Goal: Task Accomplishment & Management: Manage account settings

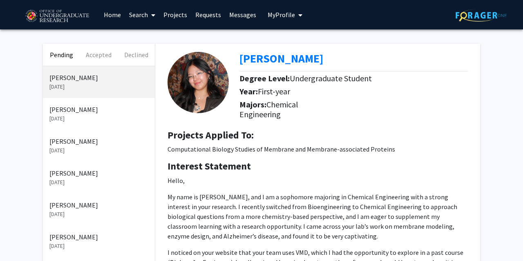
click at [67, 145] on p "[PERSON_NAME]" at bounding box center [98, 142] width 99 height 10
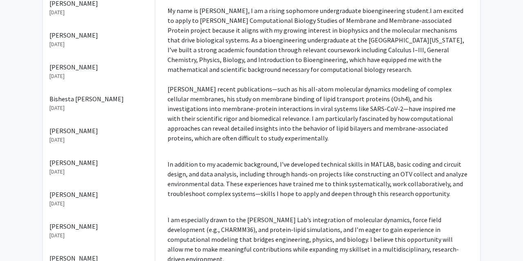
scroll to position [425, 0]
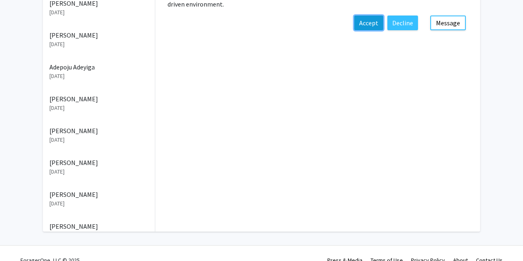
click at [368, 16] on button "Accept" at bounding box center [368, 23] width 29 height 15
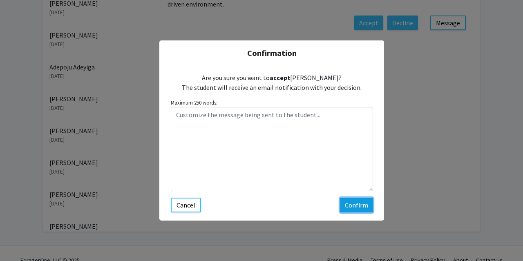
click at [360, 205] on button "Confirm" at bounding box center [356, 205] width 33 height 15
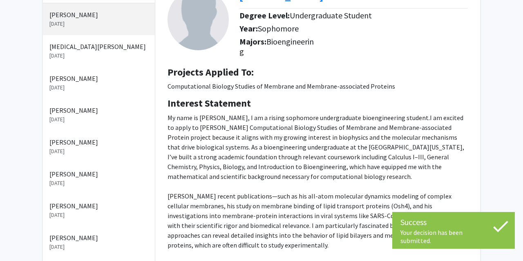
scroll to position [0, 0]
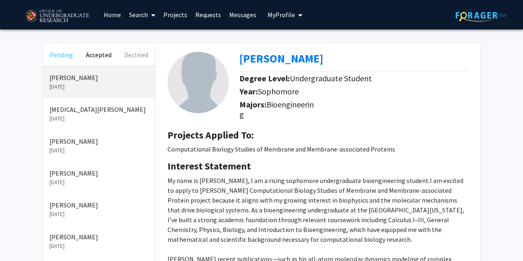
click at [59, 50] on button "Pending" at bounding box center [61, 55] width 37 height 22
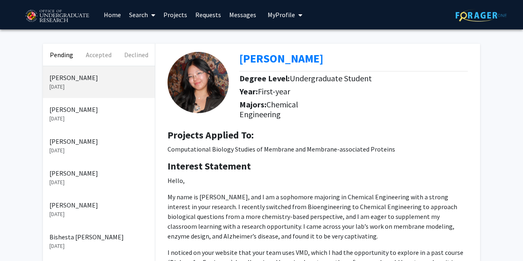
click at [73, 118] on p "[DATE]" at bounding box center [98, 118] width 99 height 9
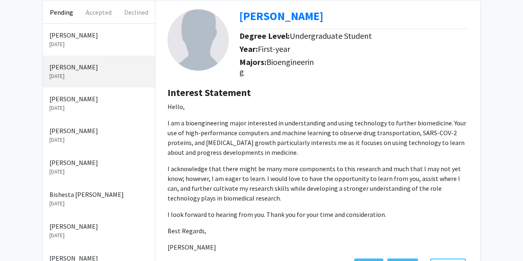
scroll to position [128, 0]
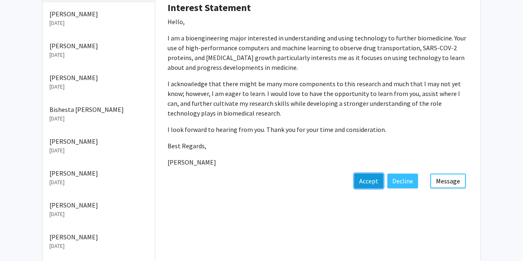
click at [368, 184] on button "Accept" at bounding box center [368, 181] width 29 height 15
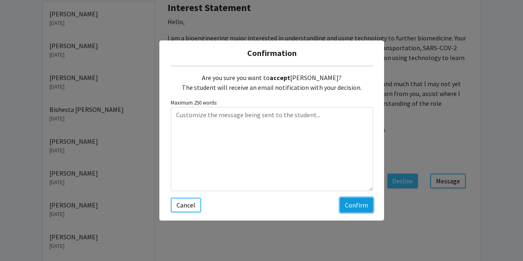
click at [352, 202] on button "Confirm" at bounding box center [356, 205] width 33 height 15
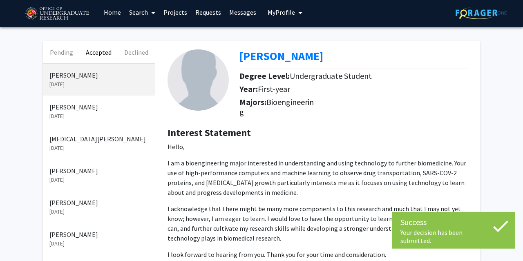
scroll to position [0, 0]
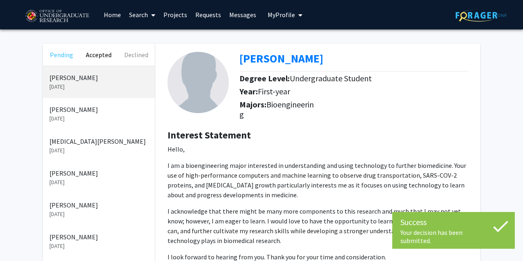
click at [55, 53] on button "Pending" at bounding box center [61, 55] width 37 height 22
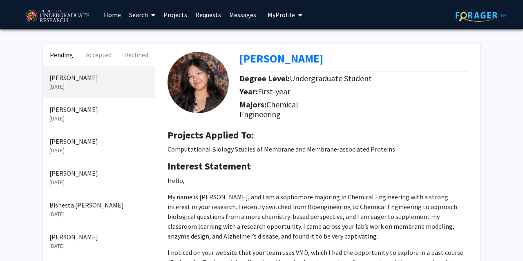
click at [81, 143] on p "[PERSON_NAME]" at bounding box center [98, 142] width 99 height 10
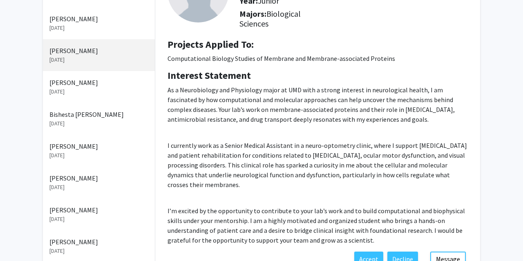
scroll to position [128, 0]
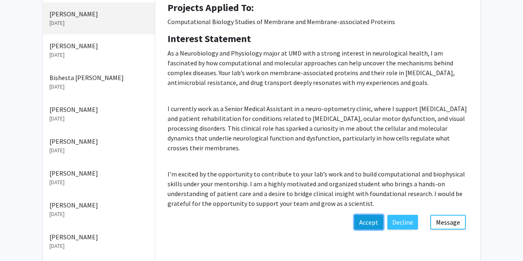
click at [370, 226] on button "Accept" at bounding box center [368, 222] width 29 height 15
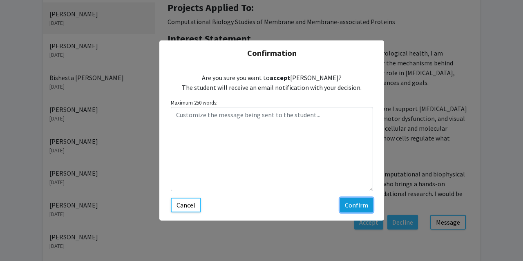
click at [358, 210] on button "Confirm" at bounding box center [356, 205] width 33 height 15
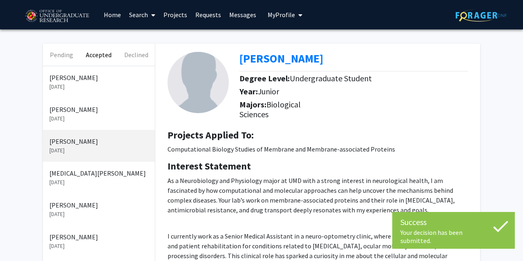
scroll to position [0, 0]
click at [65, 55] on button "Pending" at bounding box center [61, 55] width 37 height 22
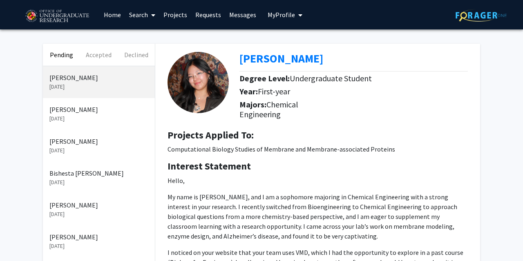
click at [60, 144] on p "[PERSON_NAME]" at bounding box center [98, 142] width 99 height 10
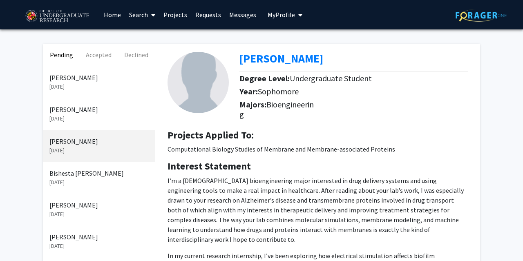
scroll to position [47, 0]
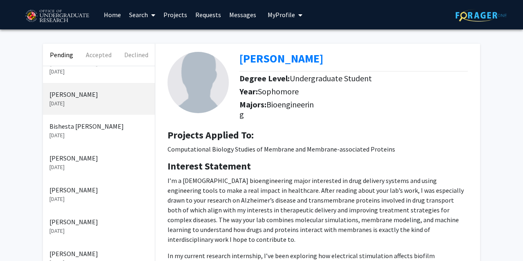
click at [71, 188] on p "[PERSON_NAME]" at bounding box center [98, 190] width 99 height 10
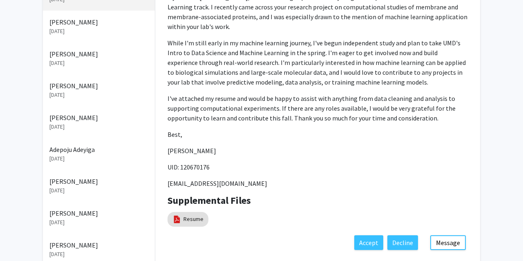
scroll to position [213, 0]
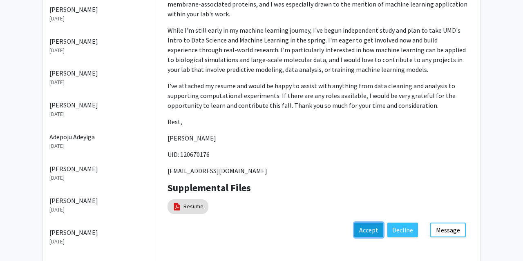
click at [371, 225] on button "Accept" at bounding box center [368, 230] width 29 height 15
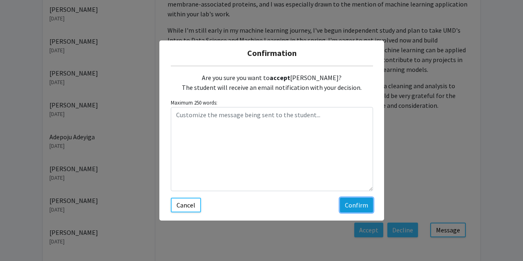
click at [347, 209] on button "Confirm" at bounding box center [356, 205] width 33 height 15
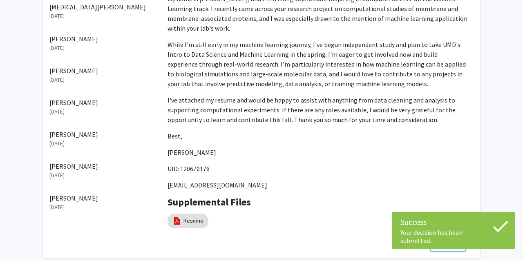
scroll to position [0, 0]
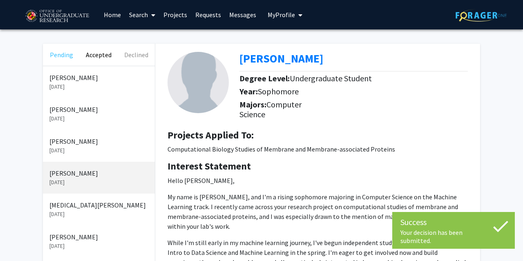
click at [54, 58] on button "Pending" at bounding box center [61, 55] width 37 height 22
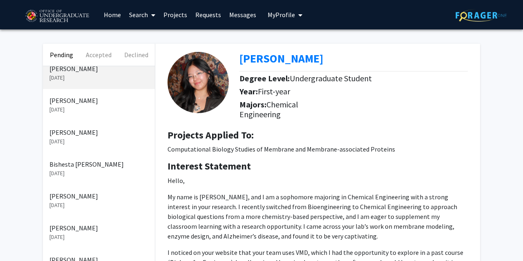
scroll to position [15, 0]
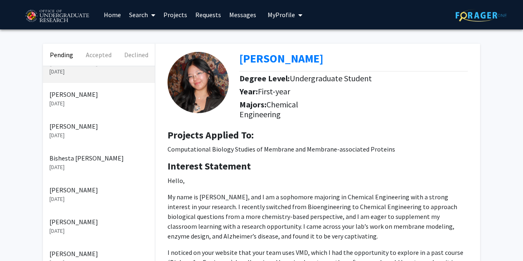
click at [65, 134] on p "[DATE]" at bounding box center [98, 135] width 99 height 9
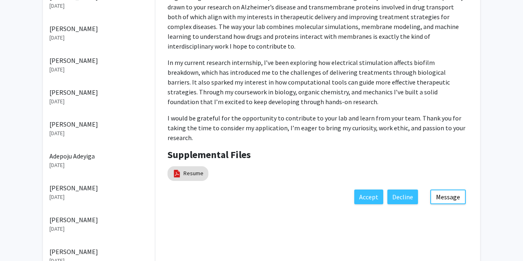
scroll to position [213, 0]
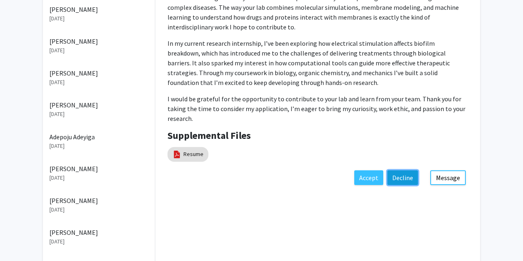
click at [411, 170] on button "Decline" at bounding box center [403, 177] width 31 height 15
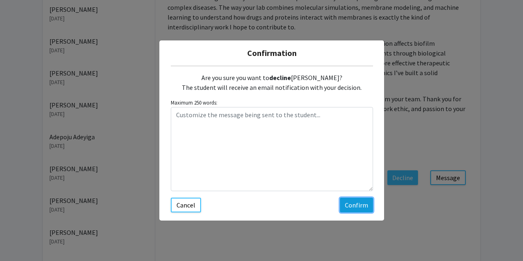
click at [353, 206] on button "Confirm" at bounding box center [356, 205] width 33 height 15
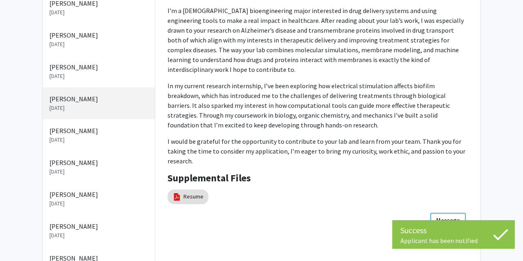
scroll to position [0, 0]
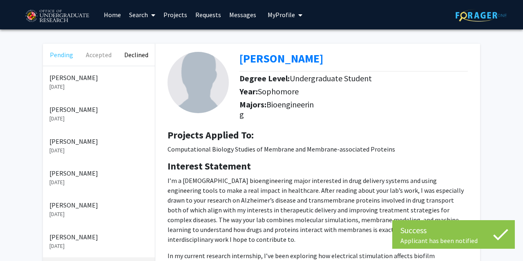
click at [59, 58] on button "Pending" at bounding box center [61, 55] width 37 height 22
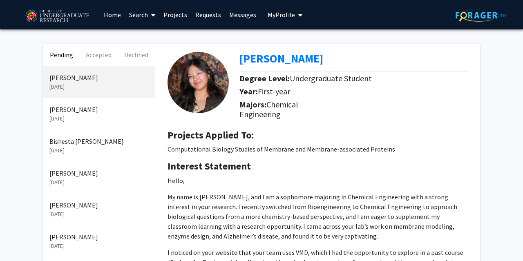
click at [74, 178] on p "[DATE]" at bounding box center [98, 182] width 99 height 9
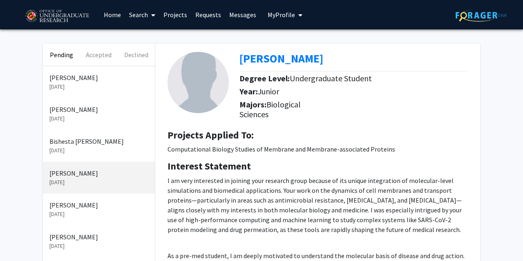
scroll to position [128, 0]
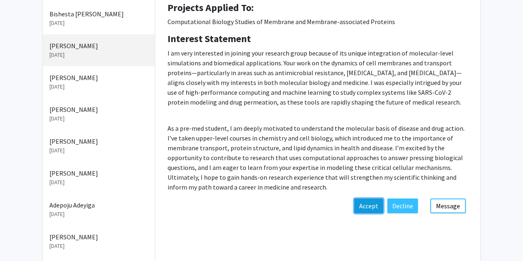
click at [370, 210] on button "Accept" at bounding box center [368, 206] width 29 height 15
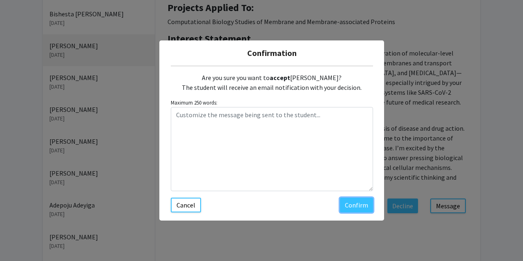
click at [354, 208] on button "Confirm" at bounding box center [356, 205] width 33 height 15
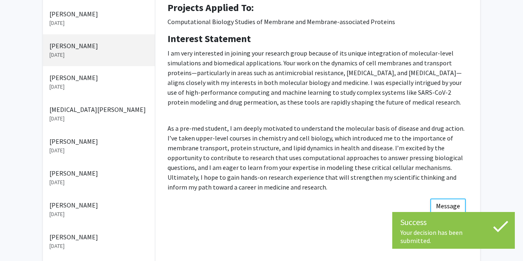
scroll to position [0, 0]
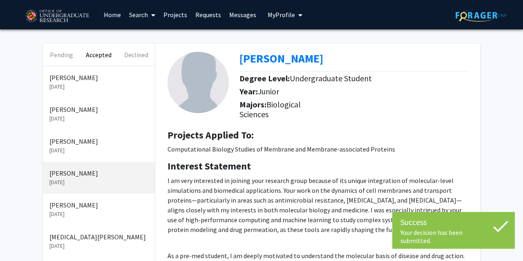
click at [116, 16] on link "Home" at bounding box center [112, 14] width 25 height 29
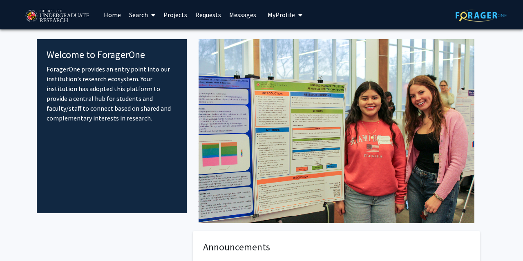
click at [172, 16] on link "Projects" at bounding box center [175, 14] width 32 height 29
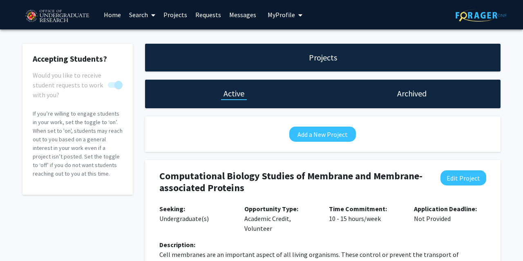
click at [403, 93] on h1 "Archived" at bounding box center [411, 93] width 29 height 11
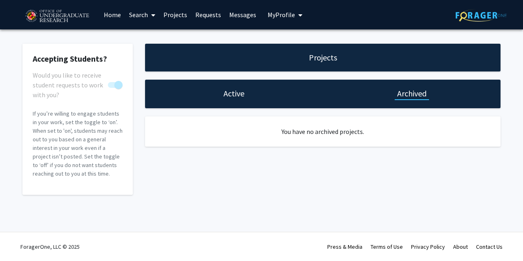
click at [244, 95] on h1 "Active" at bounding box center [234, 93] width 21 height 11
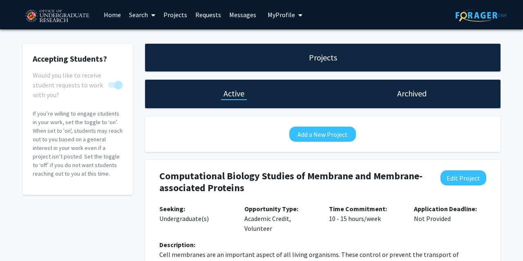
click at [327, 60] on h1 "Projects" at bounding box center [323, 57] width 28 height 11
click at [179, 19] on link "Projects" at bounding box center [175, 14] width 32 height 29
click at [272, 13] on span "My Profile" at bounding box center [281, 15] width 27 height 8
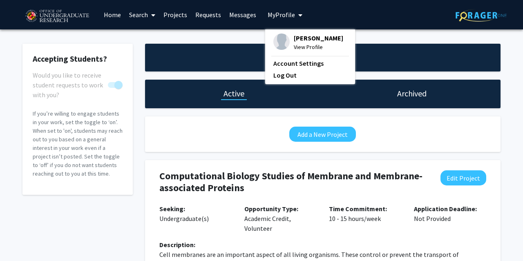
click at [307, 44] on span "View Profile" at bounding box center [318, 47] width 49 height 9
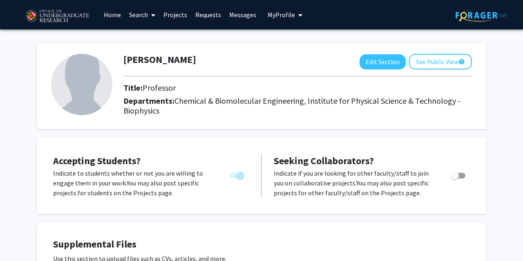
click at [148, 13] on link "Search" at bounding box center [142, 14] width 34 height 29
click at [162, 36] on span "Faculty/Staff" at bounding box center [155, 37] width 60 height 16
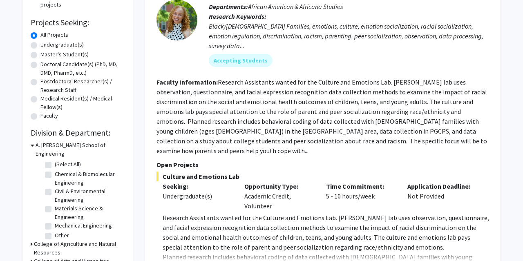
scroll to position [170, 0]
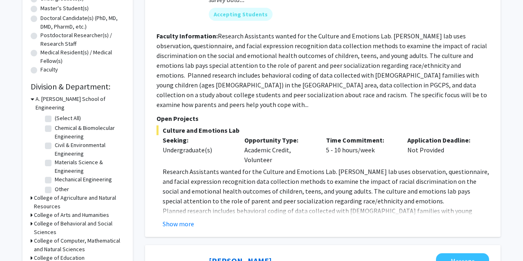
click at [55, 124] on label "Chemical & Biomolecular Engineering" at bounding box center [89, 132] width 68 height 17
click at [55, 124] on input "Chemical & Biomolecular Engineering" at bounding box center [57, 126] width 5 height 5
checkbox input "true"
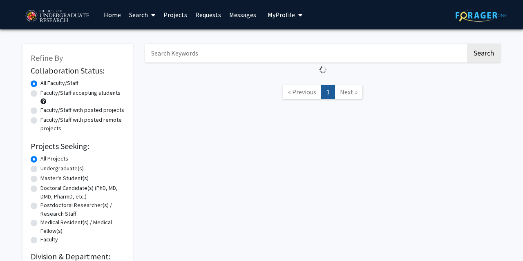
checkbox input "false"
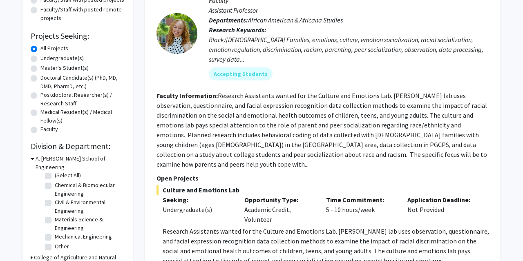
scroll to position [3, 0]
click at [55, 215] on label "Materials Science & Engineering" at bounding box center [89, 223] width 68 height 17
click at [55, 215] on input "Materials Science & Engineering" at bounding box center [57, 217] width 5 height 5
checkbox input "true"
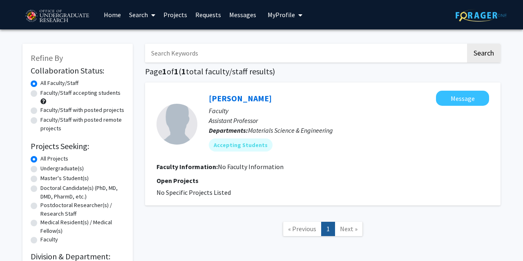
checkbox input "false"
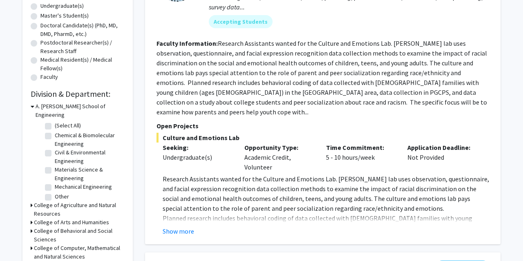
scroll to position [169, 0]
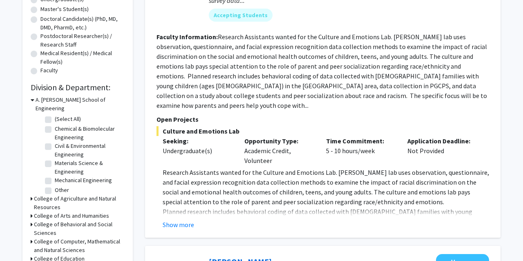
click at [55, 176] on label "Mechanical Engineering" at bounding box center [83, 180] width 57 height 9
click at [55, 176] on input "Mechanical Engineering" at bounding box center [57, 178] width 5 height 5
checkbox input "true"
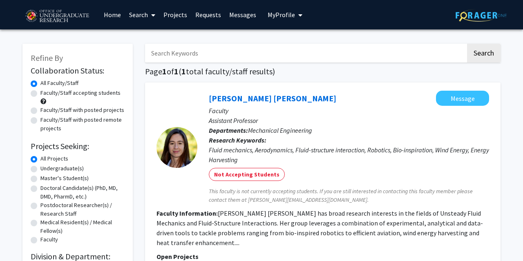
checkbox input "false"
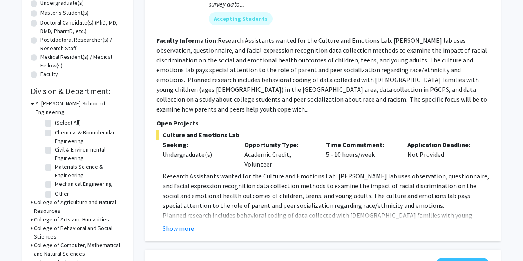
scroll to position [162, 0]
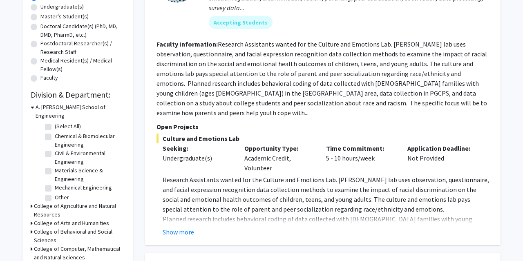
click at [55, 122] on label "(Select All)" at bounding box center [68, 126] width 26 height 9
click at [55, 122] on input "(Select All)" at bounding box center [57, 124] width 5 height 5
checkbox input "true"
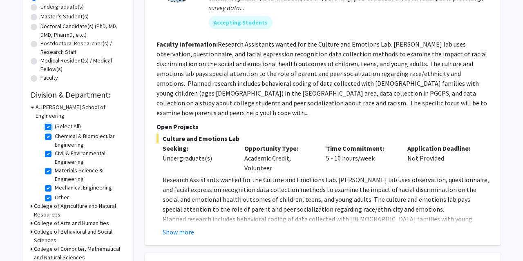
checkbox input "true"
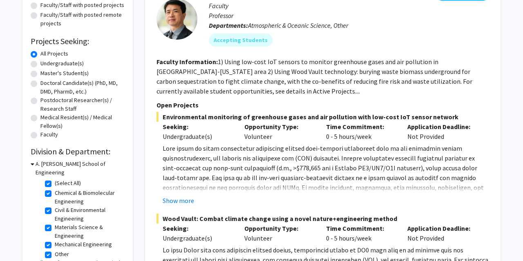
scroll to position [170, 0]
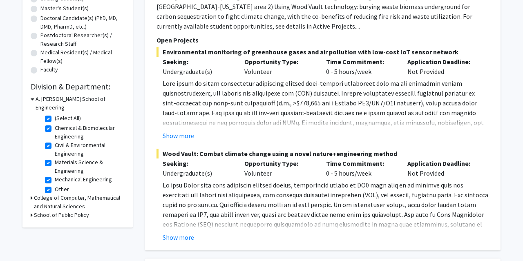
click at [31, 194] on icon at bounding box center [32, 198] width 2 height 9
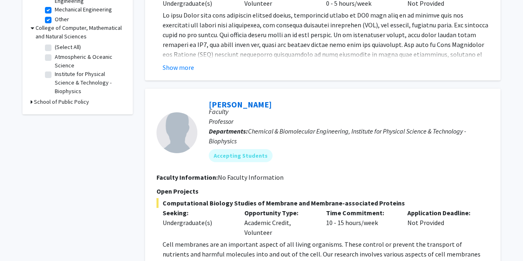
scroll to position [255, 0]
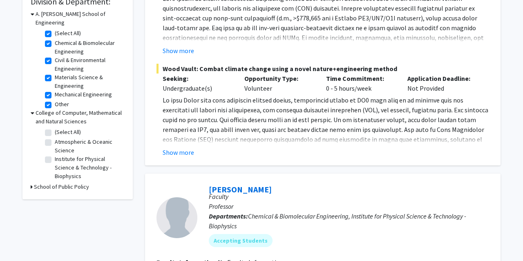
click at [55, 155] on label "Institute for Physical Science & Technology - Biophysics" at bounding box center [89, 168] width 68 height 26
click at [55, 155] on input "Institute for Physical Science & Technology - Biophysics" at bounding box center [57, 157] width 5 height 5
checkbox input "true"
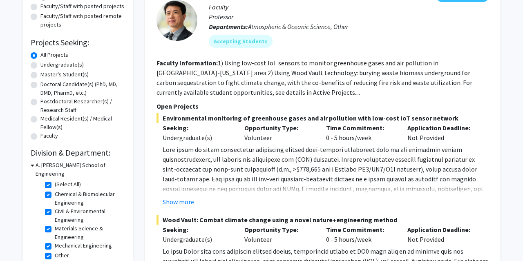
scroll to position [170, 0]
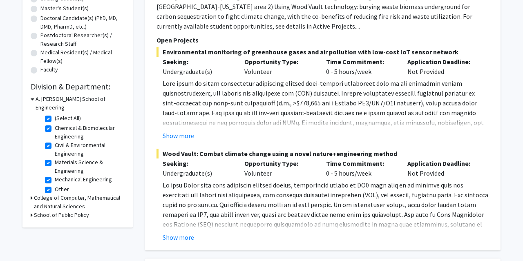
click at [55, 114] on label "(Select All)" at bounding box center [68, 118] width 26 height 9
click at [55, 114] on input "(Select All)" at bounding box center [57, 116] width 5 height 5
checkbox input "false"
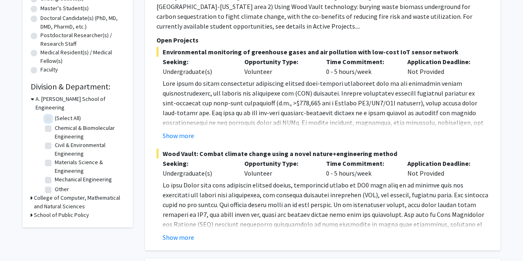
checkbox input "false"
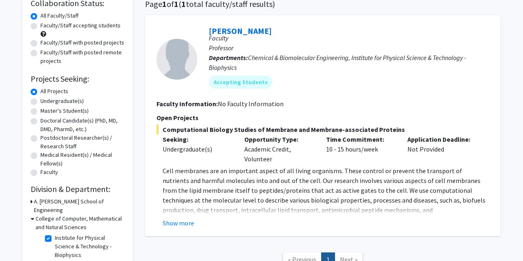
scroll to position [132, 0]
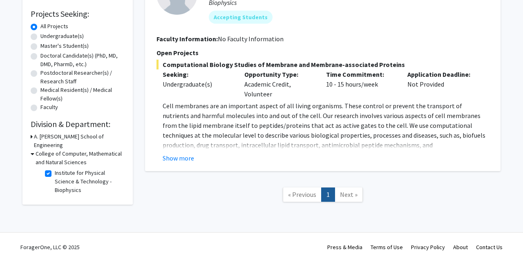
click at [34, 150] on icon at bounding box center [33, 154] width 4 height 9
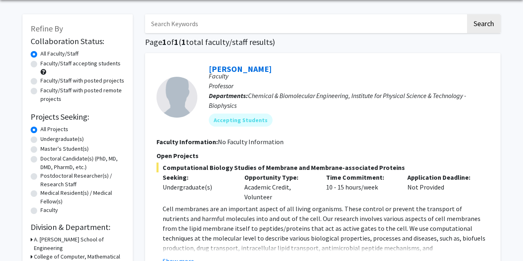
scroll to position [5, 0]
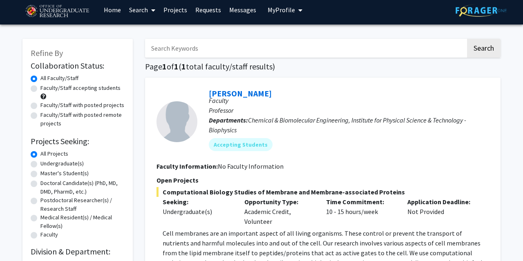
click at [40, 89] on label "Faculty/Staff accepting students" at bounding box center [80, 88] width 80 height 9
click at [40, 89] on input "Faculty/Staff accepting students" at bounding box center [42, 86] width 5 height 5
radio input "true"
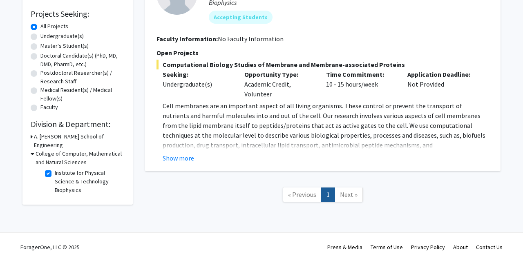
scroll to position [132, 0]
click at [180, 159] on button "Show more" at bounding box center [178, 158] width 31 height 10
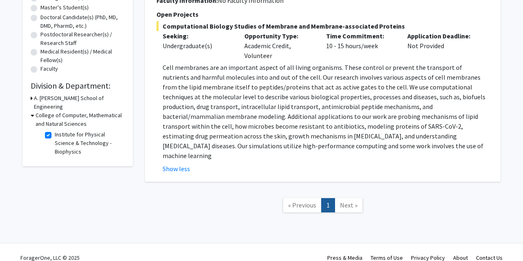
scroll to position [172, 0]
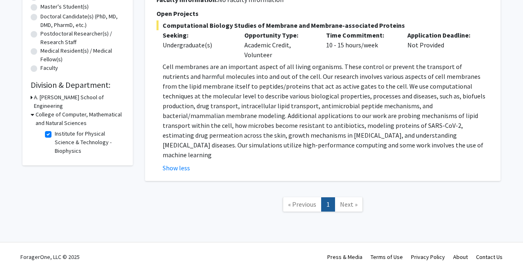
click at [55, 130] on label "Institute for Physical Science & Technology - Biophysics" at bounding box center [89, 143] width 68 height 26
click at [55, 130] on input "Institute for Physical Science & Technology - Biophysics" at bounding box center [57, 132] width 5 height 5
checkbox input "false"
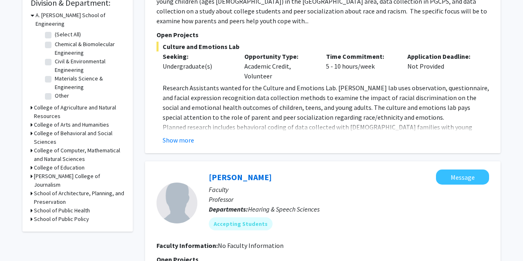
scroll to position [255, 0]
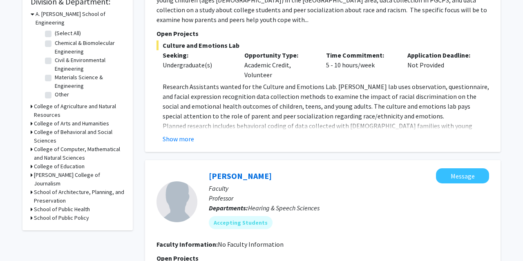
click at [34, 145] on div "College of Computer, Mathematical and Natural Sciences" at bounding box center [78, 153] width 94 height 17
click at [31, 145] on icon at bounding box center [32, 149] width 2 height 9
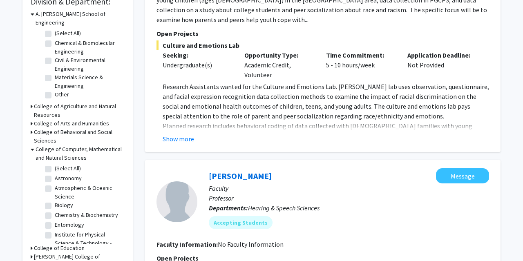
scroll to position [34, 0]
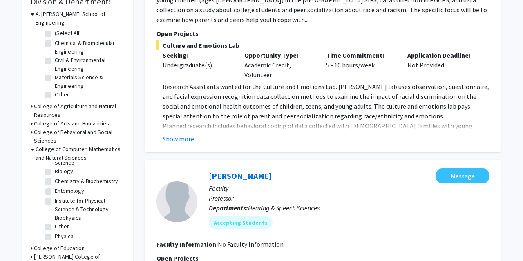
click at [55, 232] on label "Physics" at bounding box center [64, 236] width 19 height 9
click at [55, 232] on input "Physics" at bounding box center [57, 234] width 5 height 5
checkbox input "true"
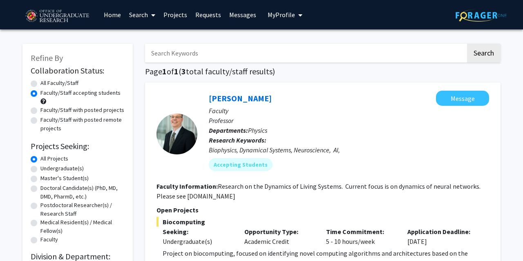
click at [165, 13] on link "Projects" at bounding box center [175, 14] width 32 height 29
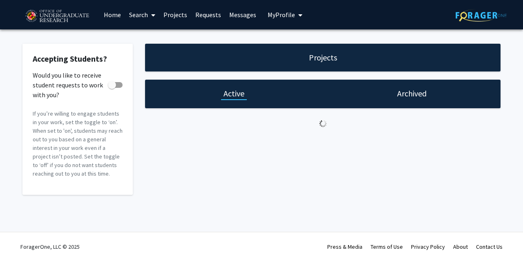
checkbox input "true"
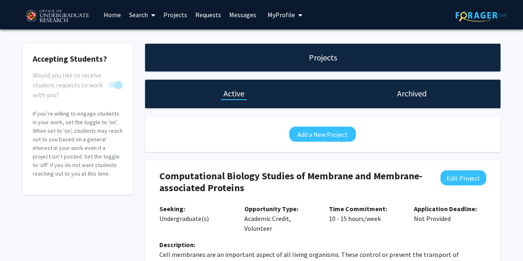
click at [287, 15] on span "My Profile" at bounding box center [281, 15] width 27 height 8
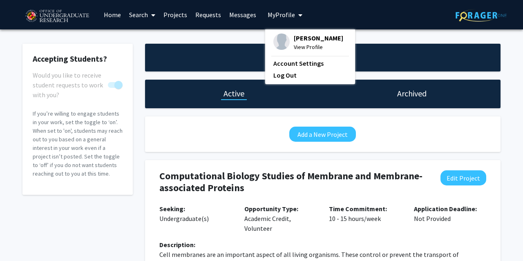
click at [294, 35] on span "[PERSON_NAME]" at bounding box center [318, 38] width 49 height 9
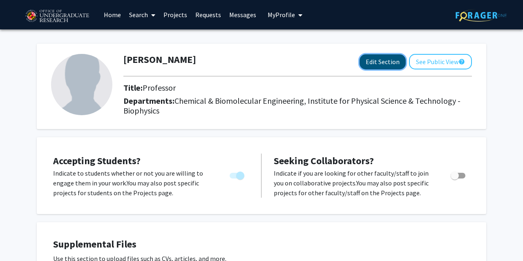
click at [377, 61] on button "Edit Section" at bounding box center [383, 61] width 46 height 15
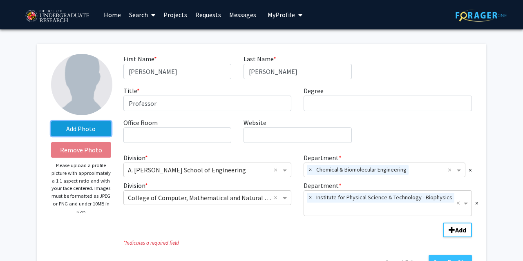
click at [85, 130] on label "Add Photo" at bounding box center [81, 128] width 60 height 15
click at [0, 0] on input "Add Photo" at bounding box center [0, 0] width 0 height 0
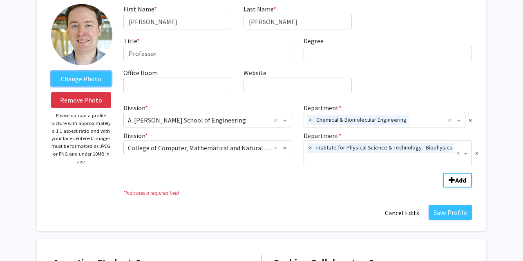
scroll to position [85, 0]
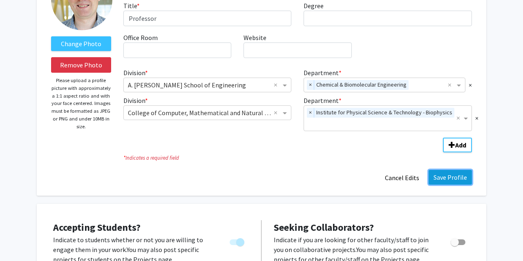
click at [458, 175] on button "Save Profile" at bounding box center [450, 177] width 43 height 15
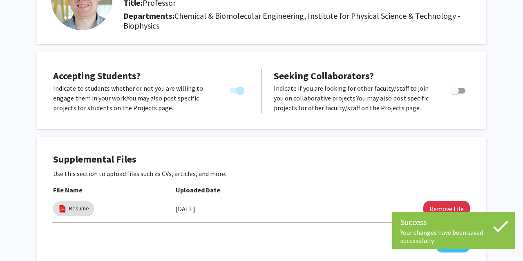
scroll to position [0, 0]
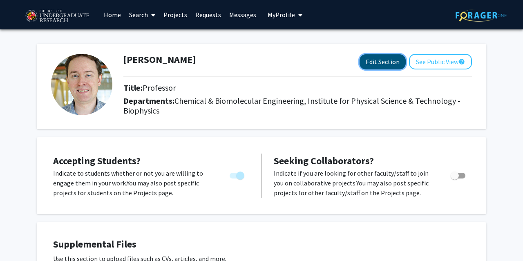
click at [396, 67] on button "Edit Section" at bounding box center [383, 61] width 46 height 15
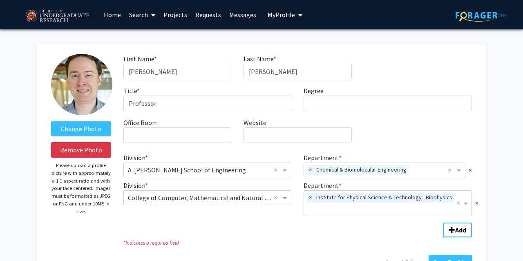
click at [75, 90] on img at bounding box center [81, 84] width 61 height 61
click at [78, 128] on label "Change Photo" at bounding box center [81, 128] width 60 height 15
click at [0, 0] on input "Change Photo" at bounding box center [0, 0] width 0 height 0
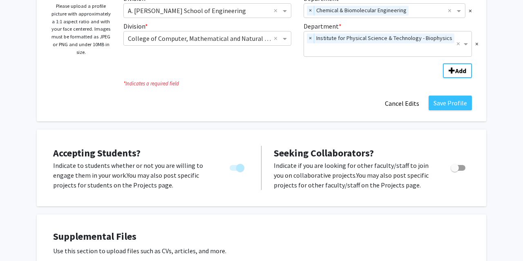
scroll to position [170, 0]
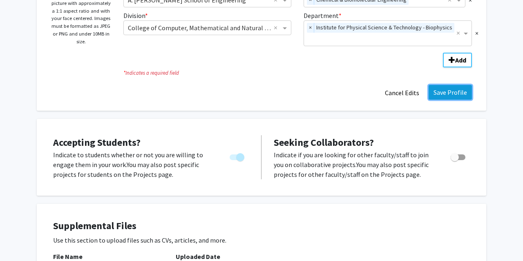
click at [447, 92] on button "Save Profile" at bounding box center [450, 92] width 43 height 15
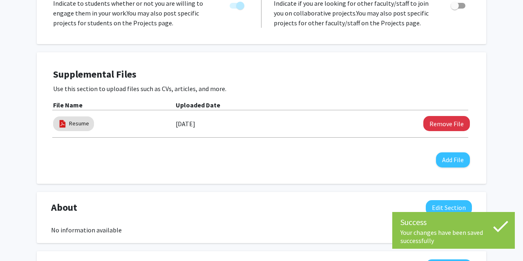
scroll to position [0, 0]
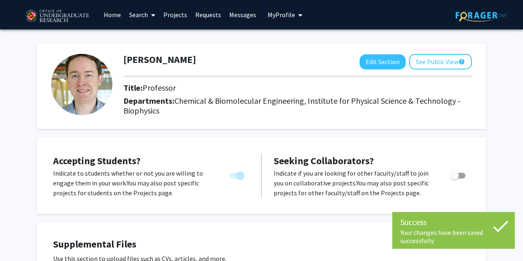
click at [115, 14] on link "Home" at bounding box center [112, 14] width 25 height 29
